Goal: Task Accomplishment & Management: Manage account settings

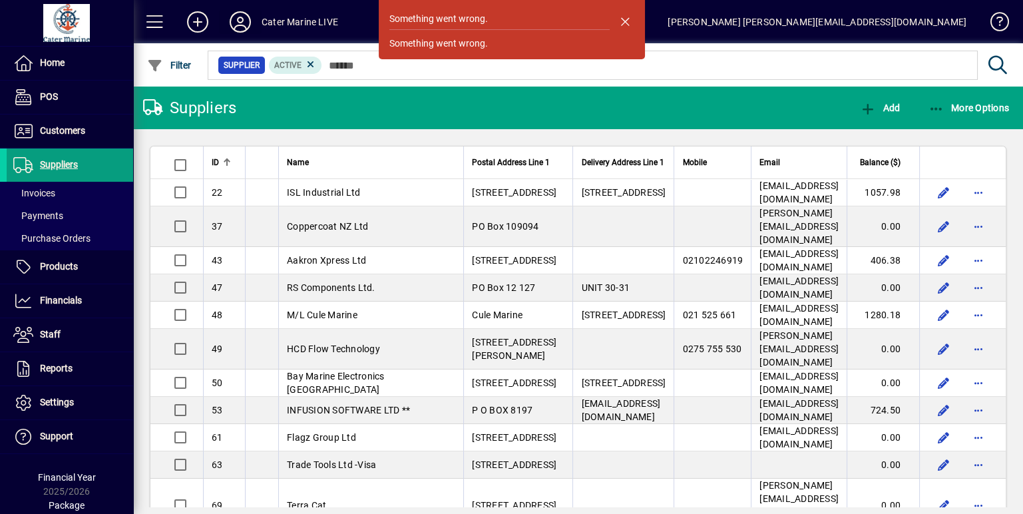
click at [240, 24] on icon at bounding box center [240, 21] width 27 height 21
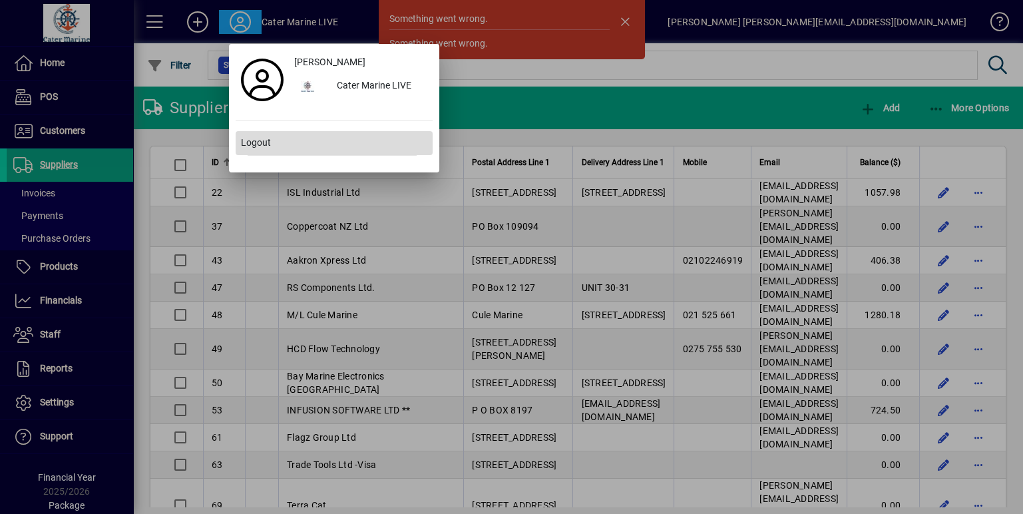
click at [255, 147] on span "Logout" at bounding box center [256, 143] width 30 height 14
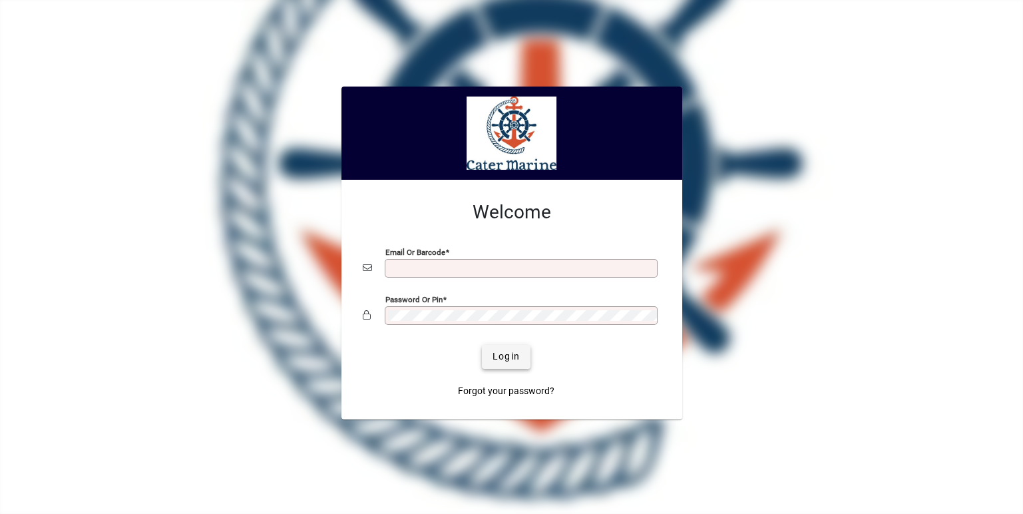
type input "**********"
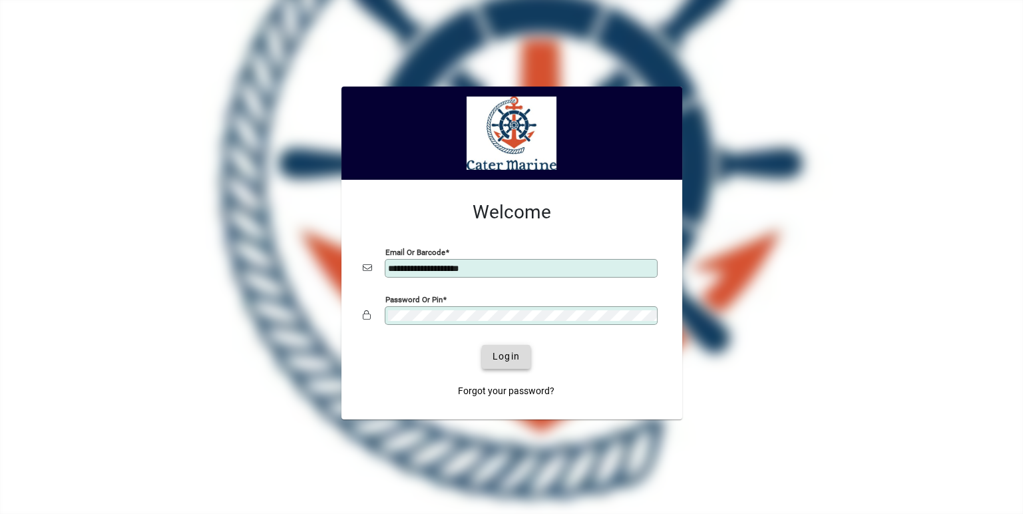
click at [506, 359] on span "Login" at bounding box center [505, 356] width 27 height 14
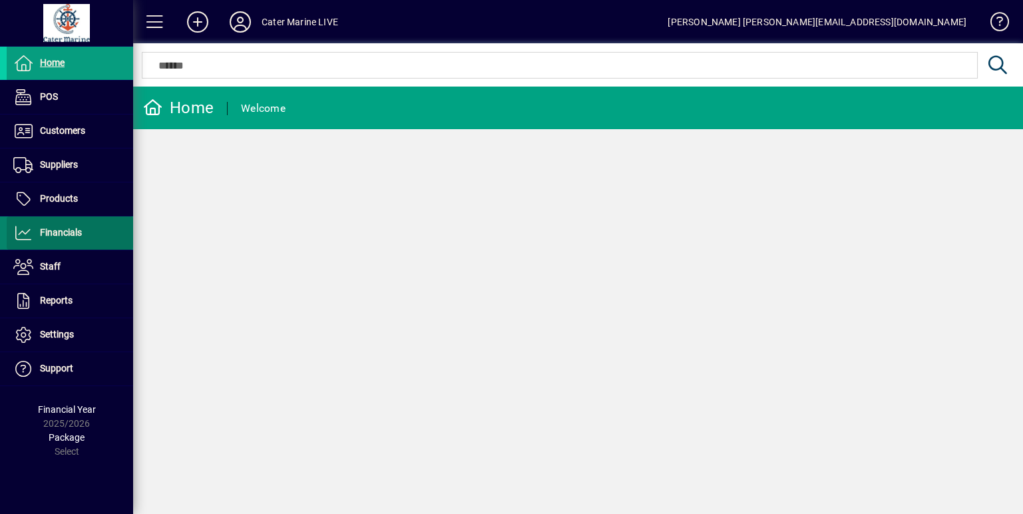
click at [73, 238] on span "Financials" at bounding box center [44, 233] width 75 height 16
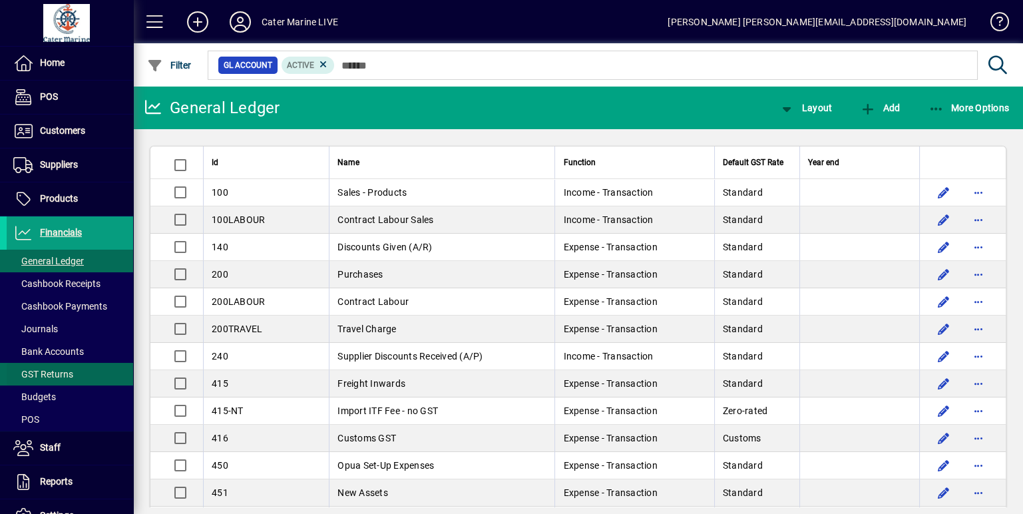
click at [51, 369] on span "GST Returns" at bounding box center [43, 374] width 60 height 11
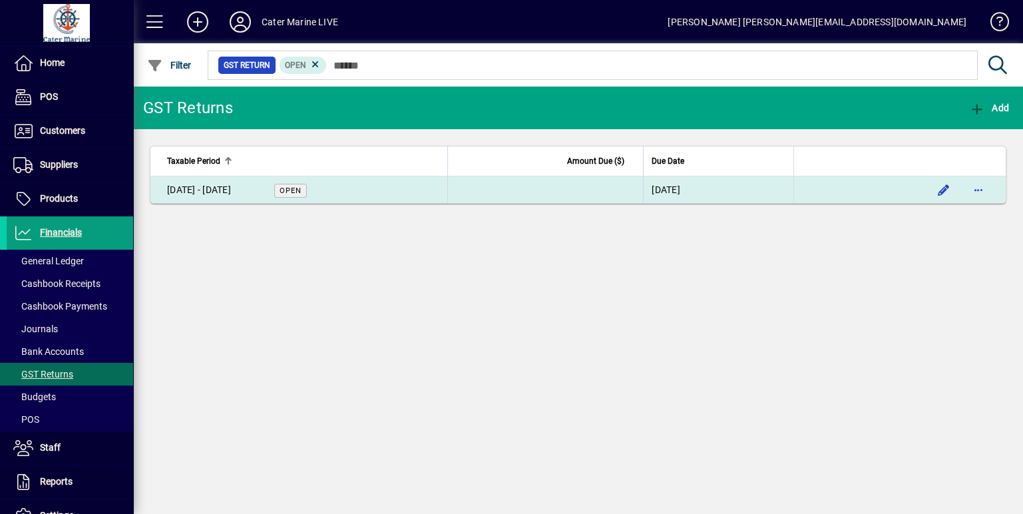
click at [643, 191] on td at bounding box center [545, 189] width 196 height 27
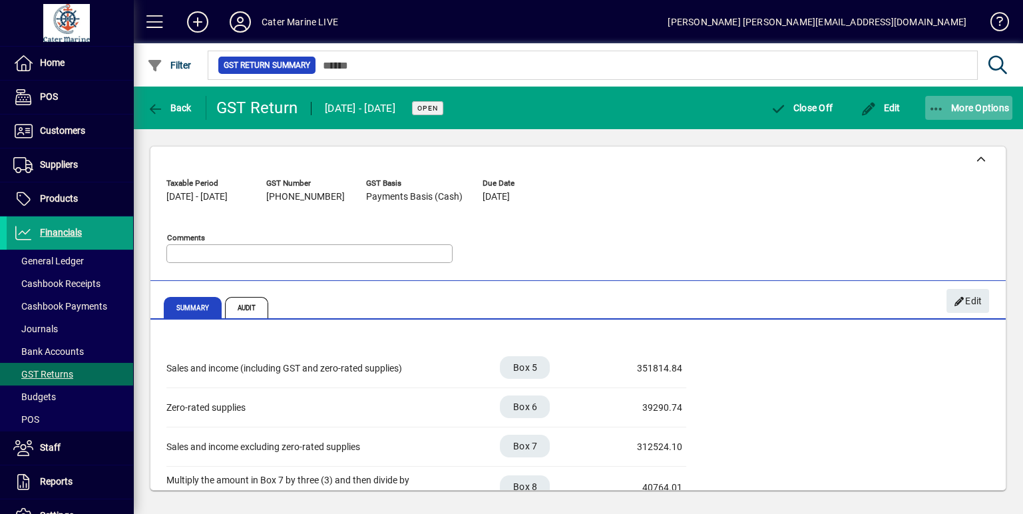
click at [941, 112] on icon "button" at bounding box center [936, 108] width 17 height 13
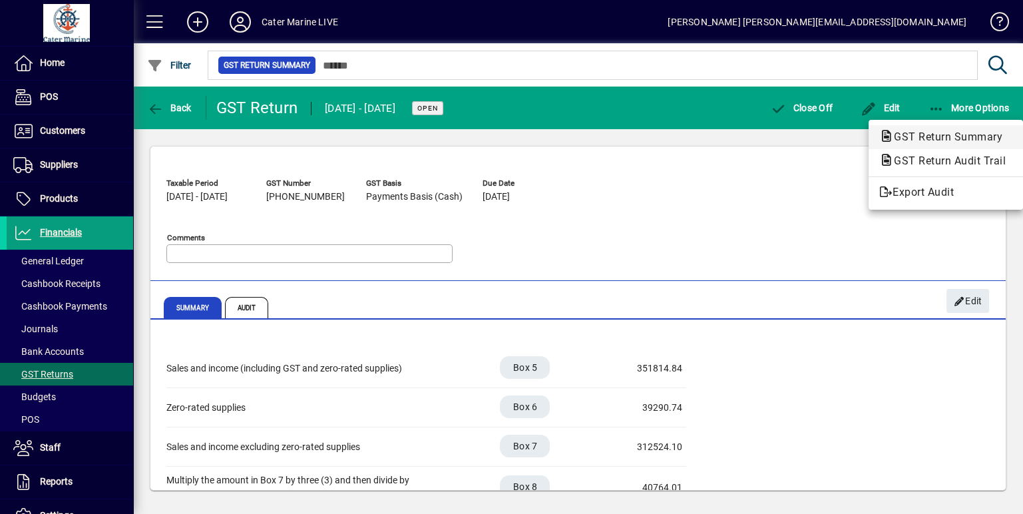
click at [923, 134] on span "GST Return Summary" at bounding box center [944, 136] width 130 height 13
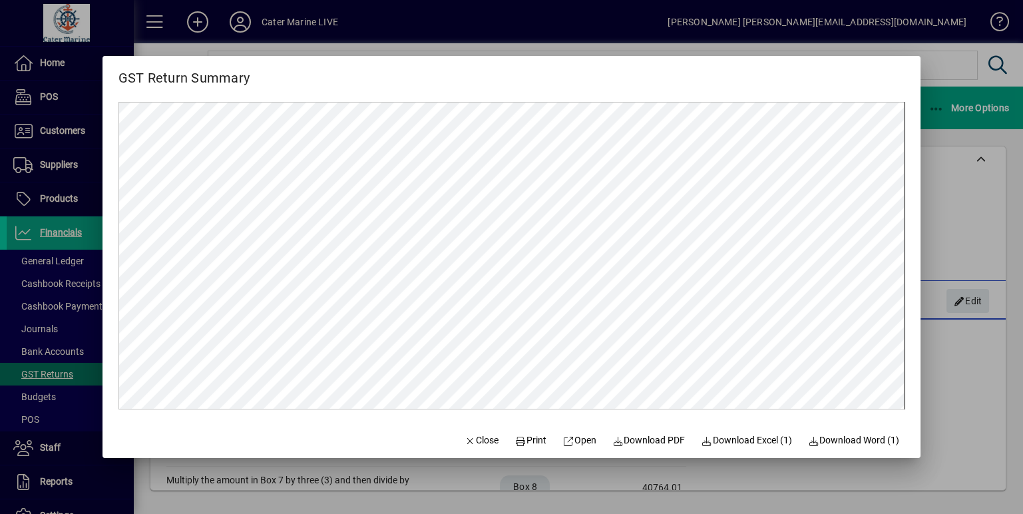
click at [517, 478] on div at bounding box center [511, 257] width 1023 height 514
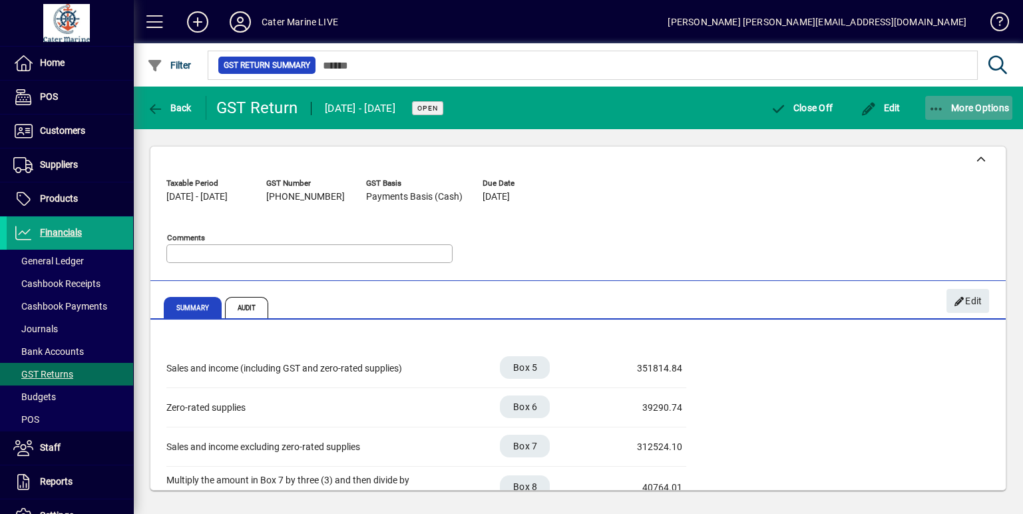
click at [945, 104] on span "More Options" at bounding box center [968, 107] width 81 height 11
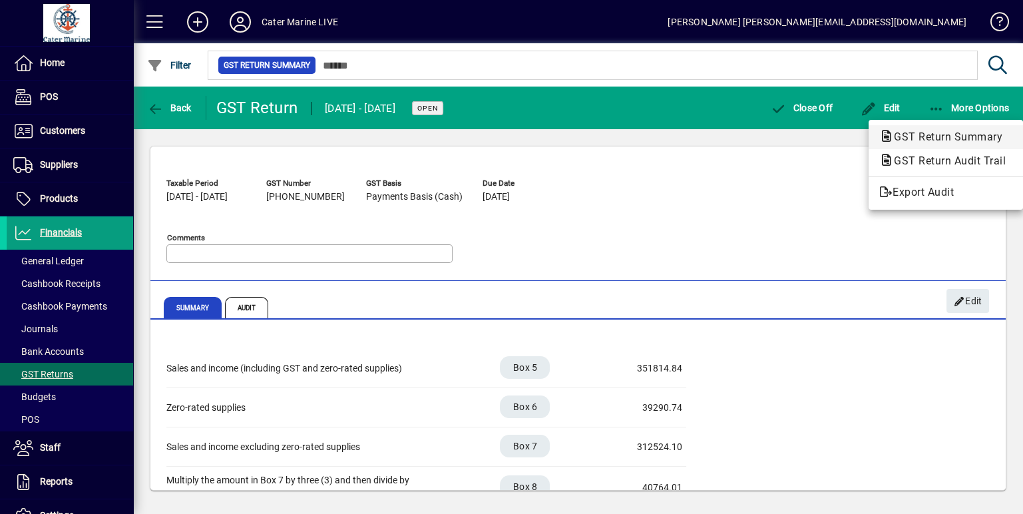
click at [919, 132] on span "GST Return Summary" at bounding box center [944, 136] width 130 height 13
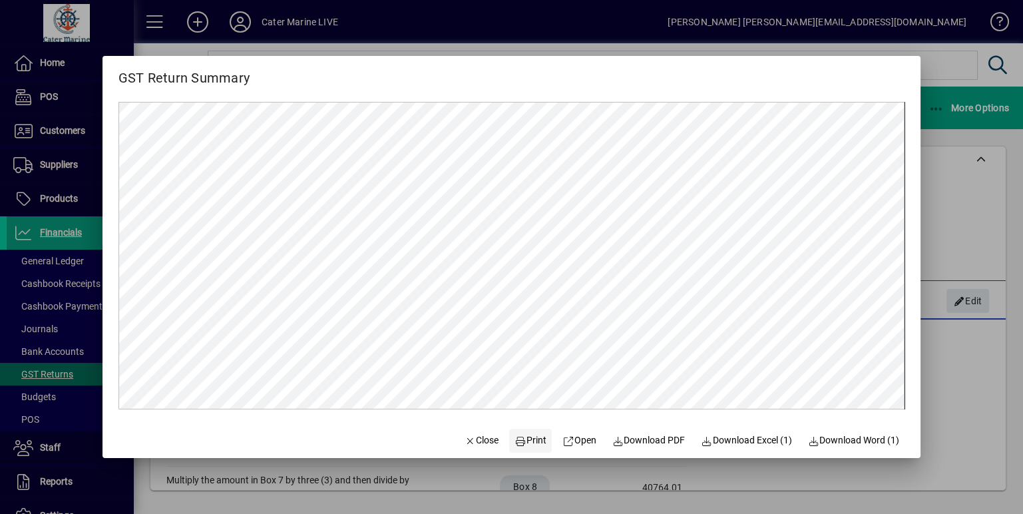
click at [517, 438] on span "Print" at bounding box center [531, 440] width 32 height 14
click at [959, 383] on div at bounding box center [511, 257] width 1023 height 514
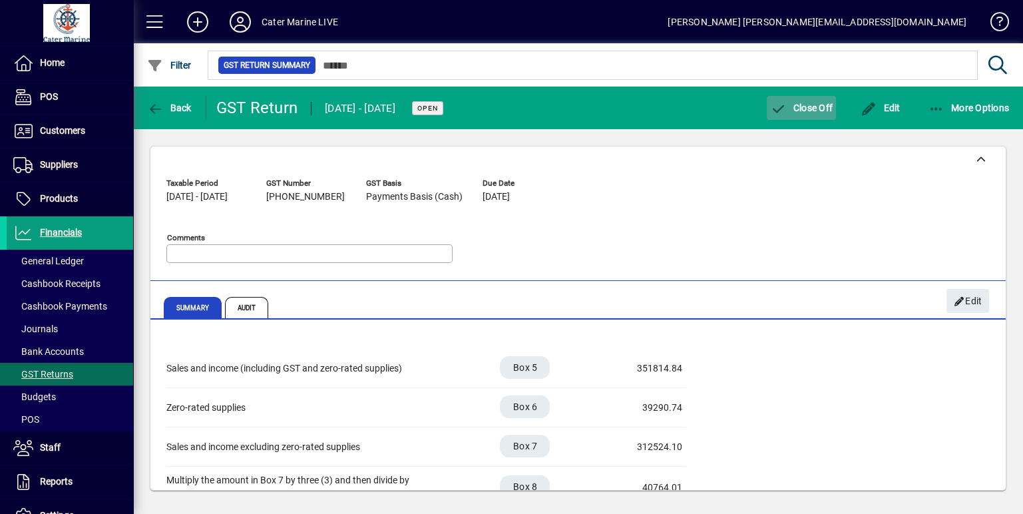
click at [805, 96] on span "button" at bounding box center [800, 108] width 69 height 32
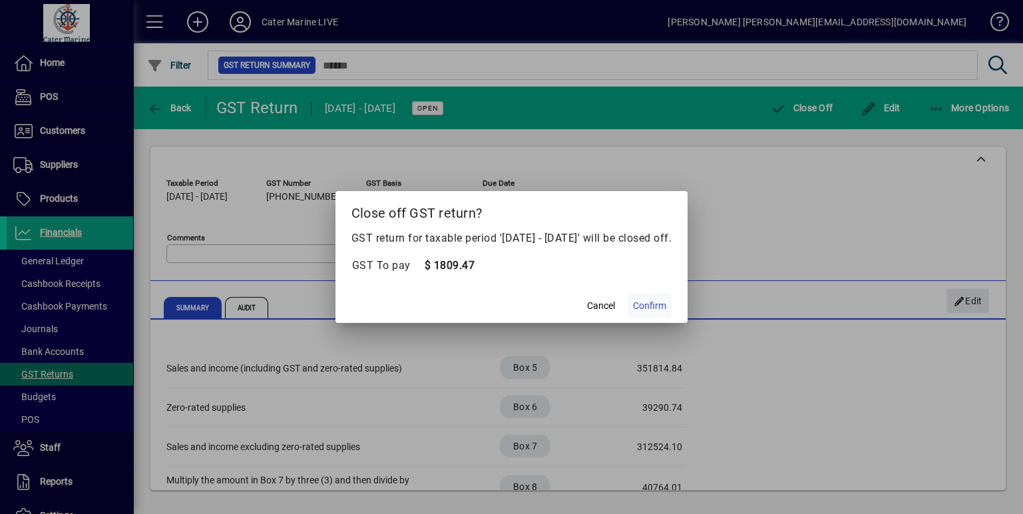
click at [665, 299] on span "Confirm" at bounding box center [649, 306] width 33 height 14
